Goal: Browse casually

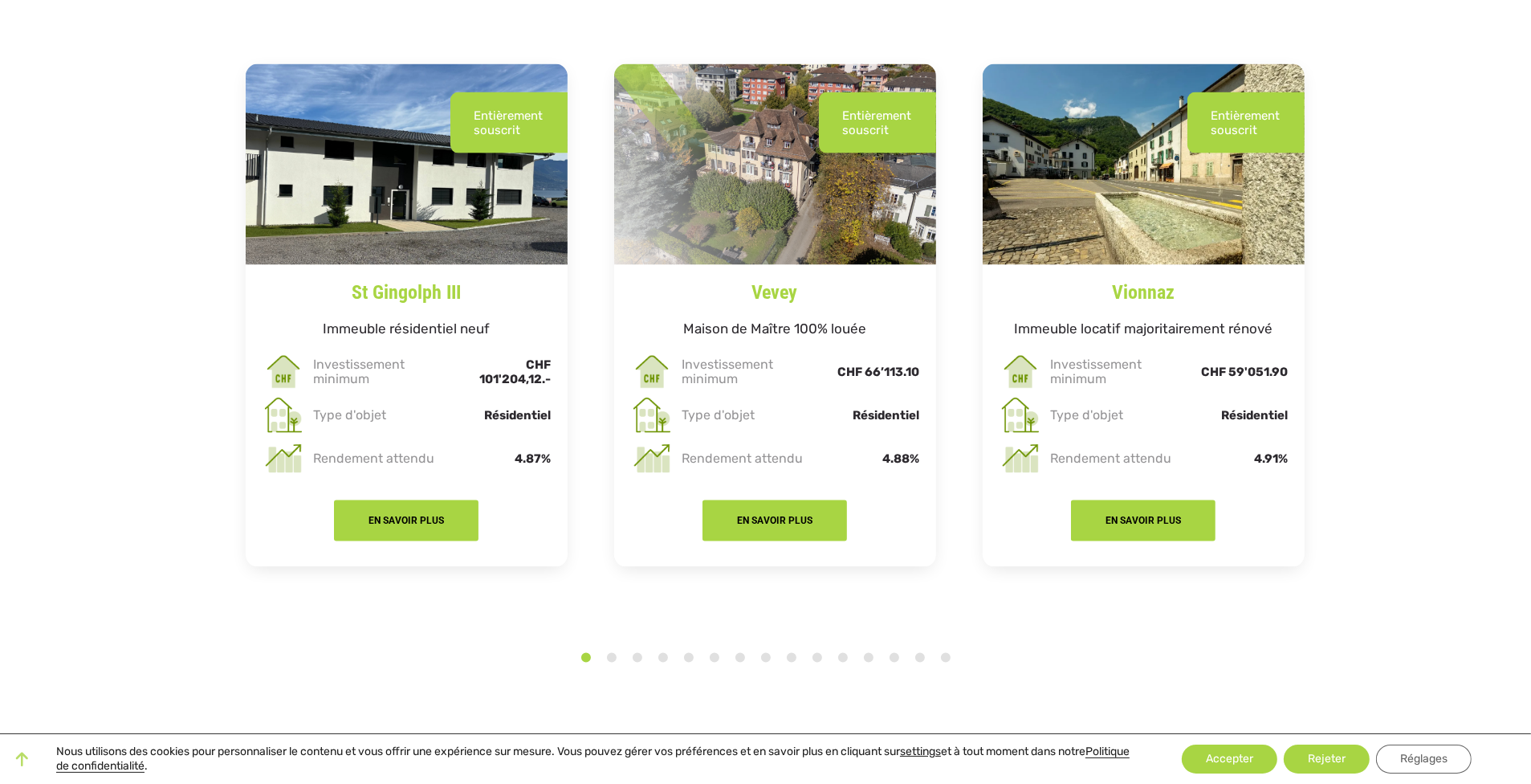
scroll to position [2972, 0]
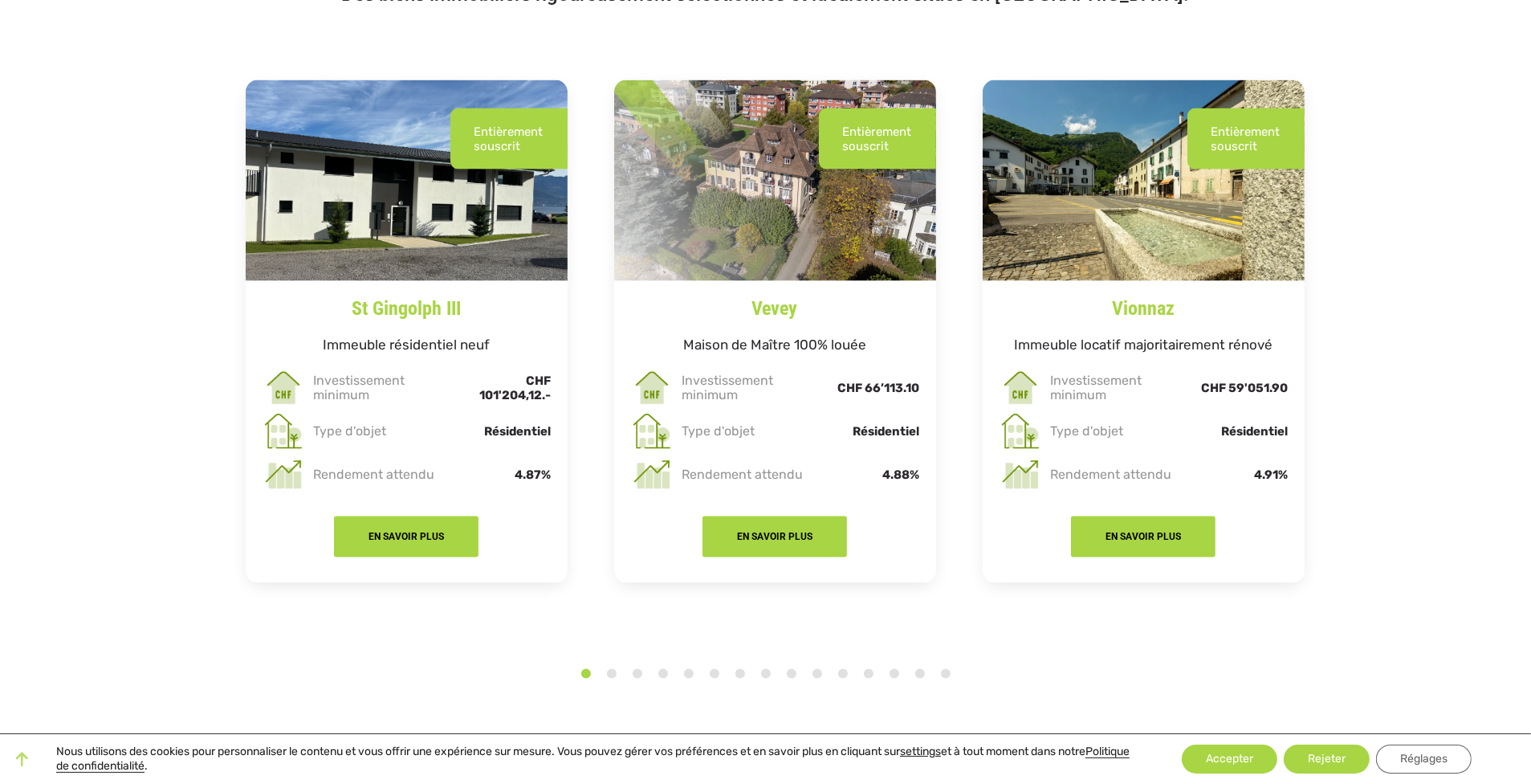
click at [610, 666] on button "2" at bounding box center [612, 674] width 16 height 16
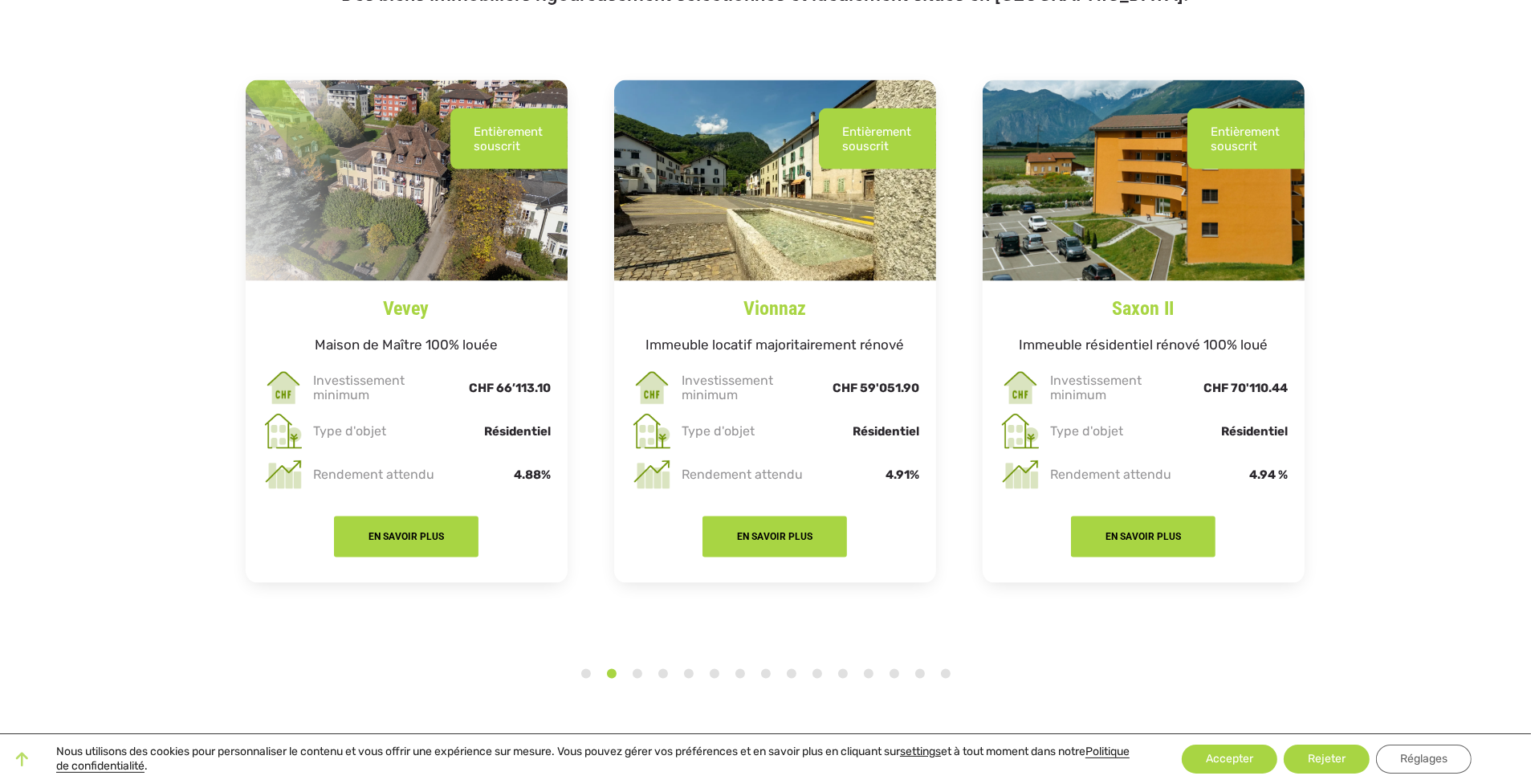
click at [681, 656] on li "5" at bounding box center [688, 669] width 16 height 26
click at [657, 666] on button "4" at bounding box center [663, 674] width 16 height 16
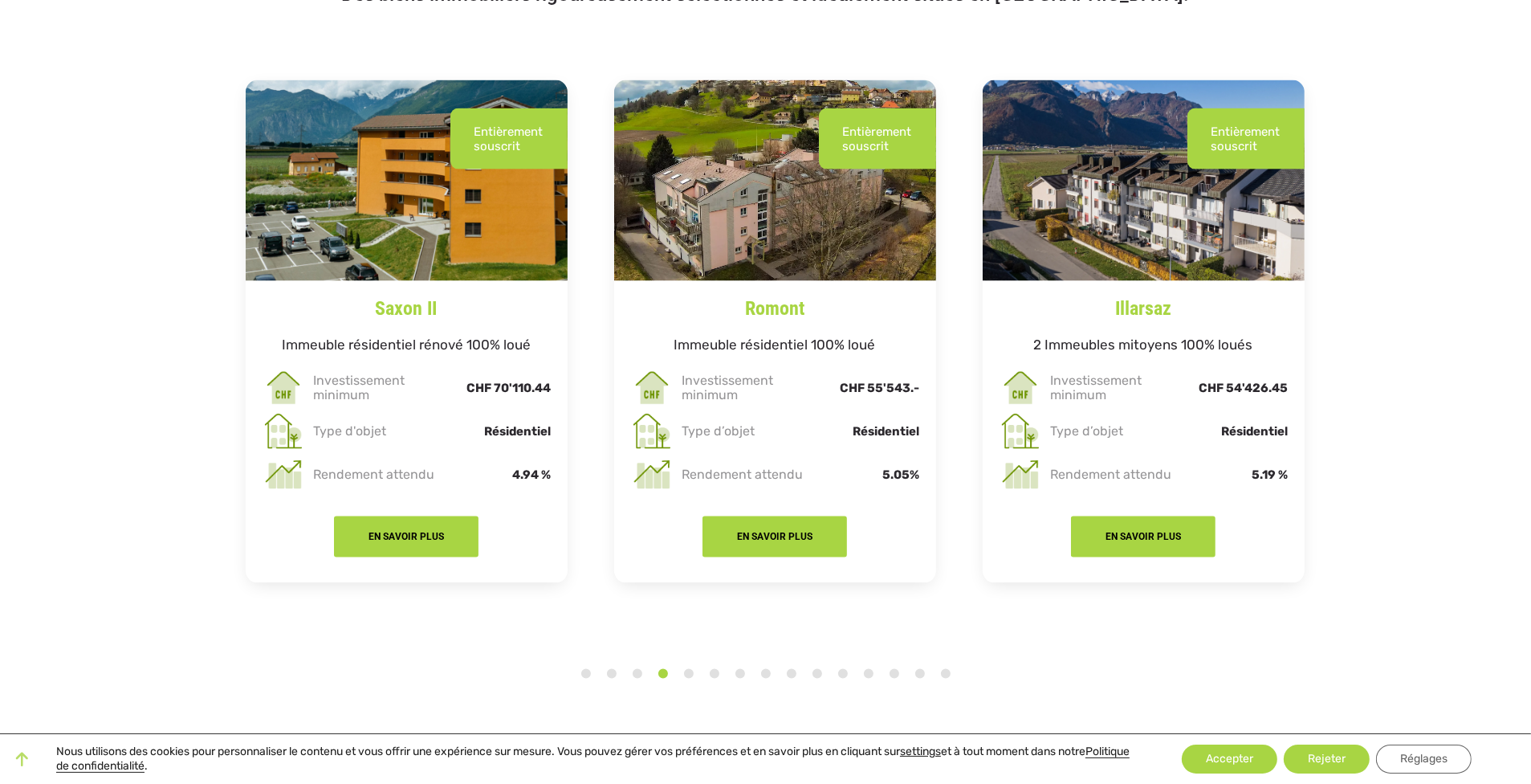
click at [784, 656] on li "9" at bounding box center [792, 669] width 16 height 26
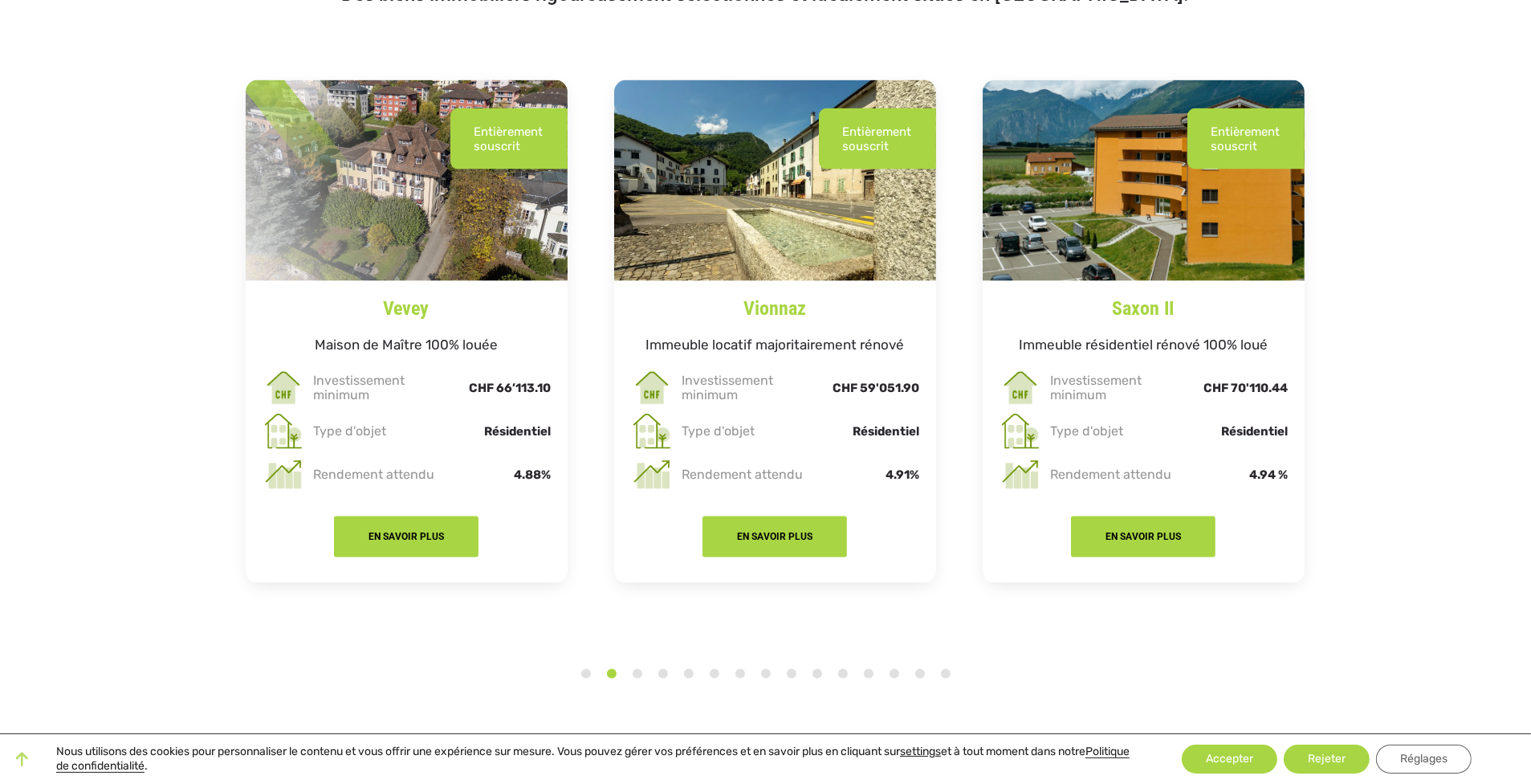
click at [784, 656] on li "9" at bounding box center [792, 669] width 16 height 26
click at [688, 666] on button "5" at bounding box center [688, 674] width 16 height 16
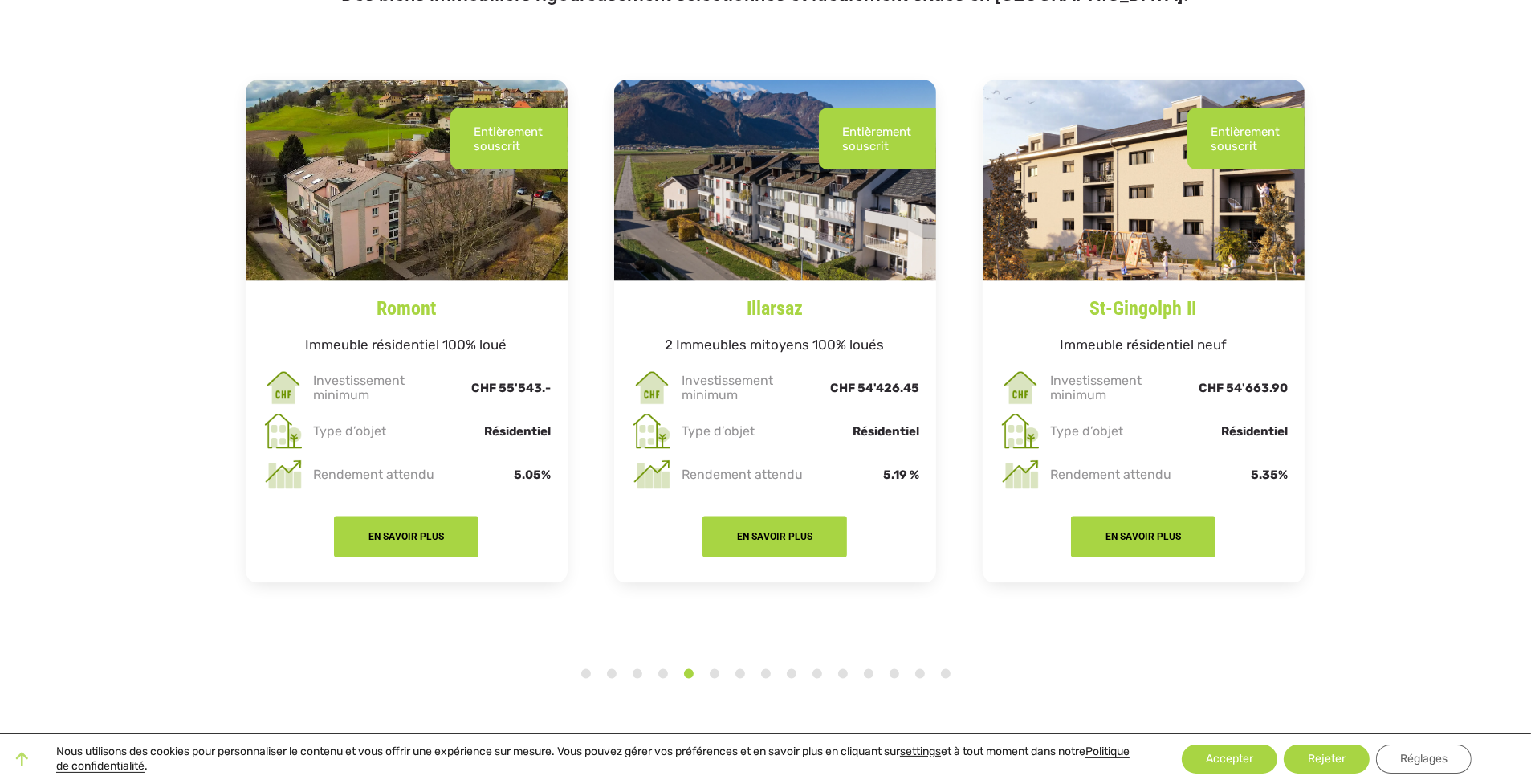
click at [732, 656] on li "7" at bounding box center [740, 669] width 16 height 26
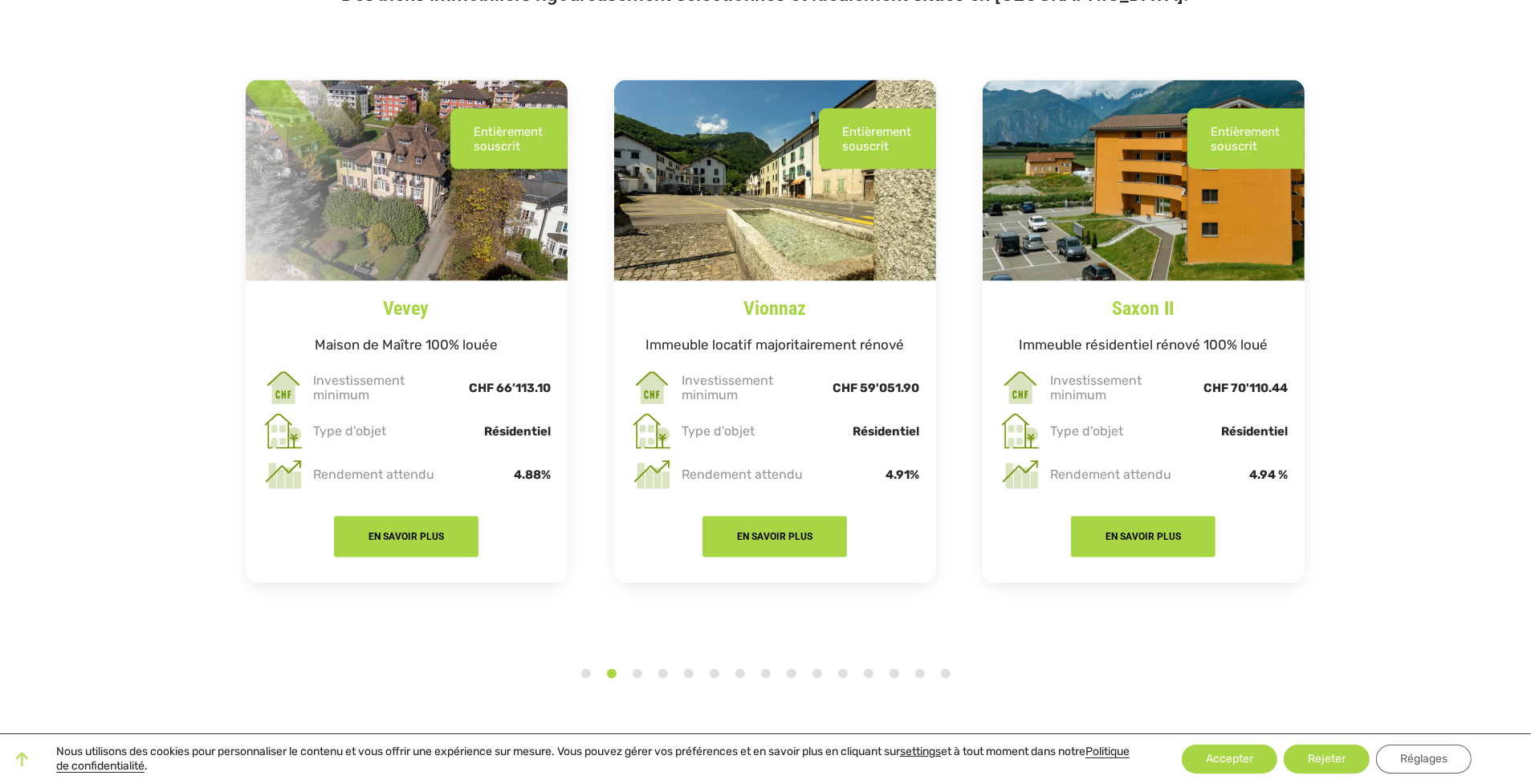
click at [738, 666] on button "7" at bounding box center [740, 674] width 16 height 16
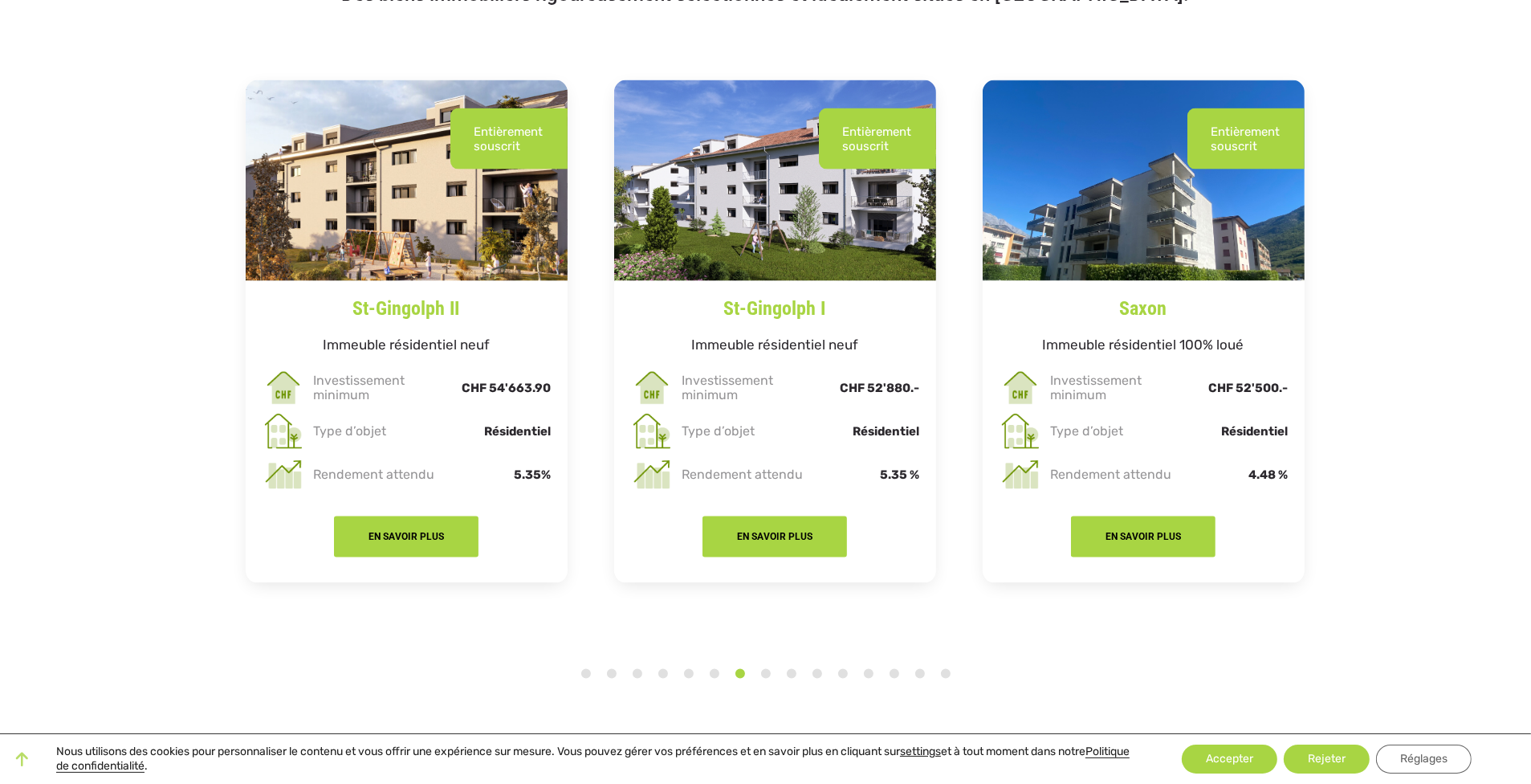
click at [784, 656] on li "9" at bounding box center [792, 669] width 16 height 26
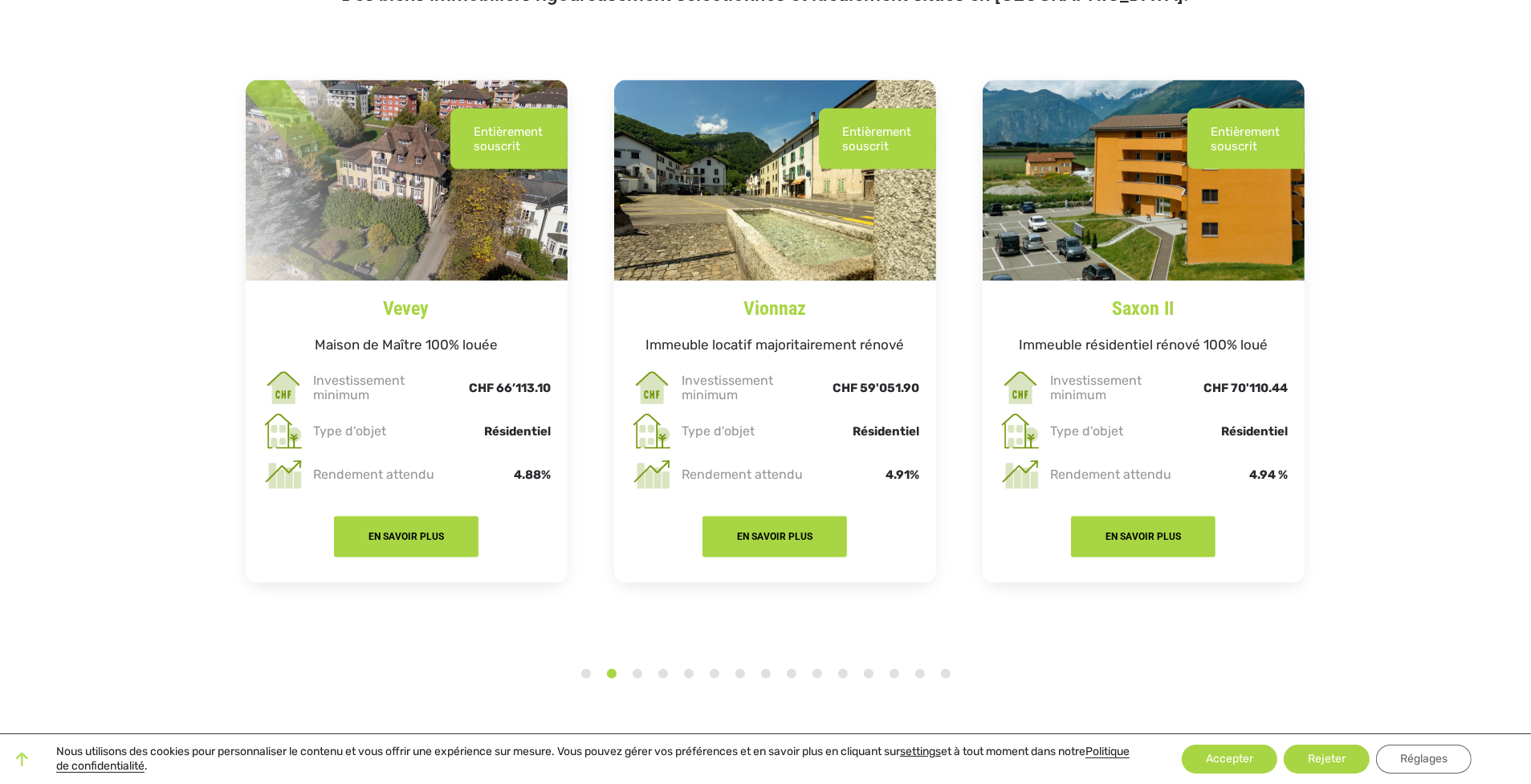
click at [835, 656] on li "11" at bounding box center [843, 669] width 16 height 26
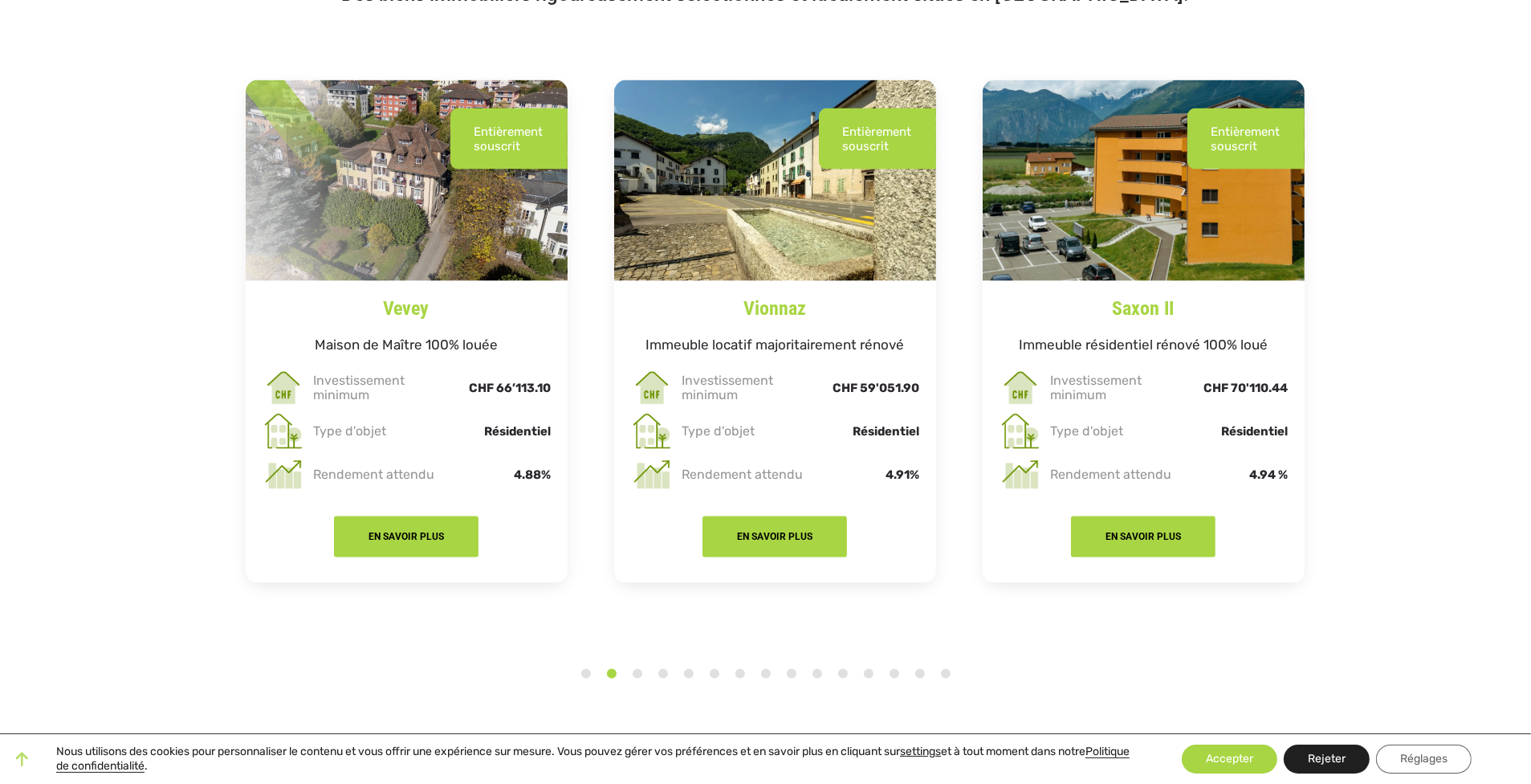
click at [1340, 760] on button "Rejeter" at bounding box center [1327, 759] width 86 height 29
